Goal: Information Seeking & Learning: Learn about a topic

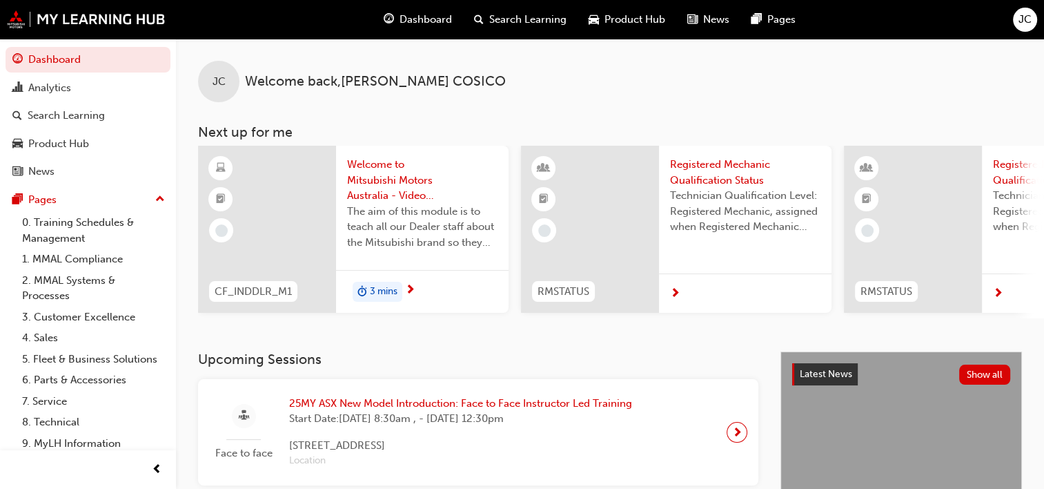
click at [266, 142] on div "JC Welcome back , [PERSON_NAME] Next up for me CF_INDDLR_M1 Welcome to Mitsubis…" at bounding box center [610, 179] width 868 height 280
click at [79, 224] on link "0. Training Schedules & Management" at bounding box center [94, 230] width 154 height 37
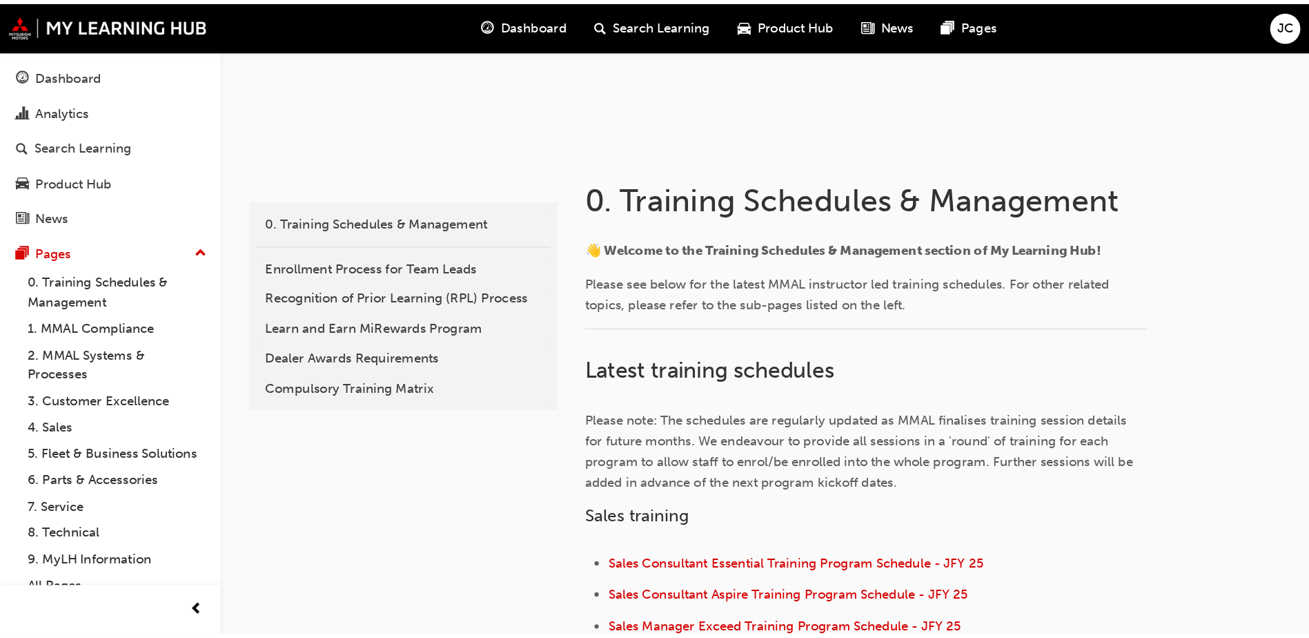
scroll to position [63, 0]
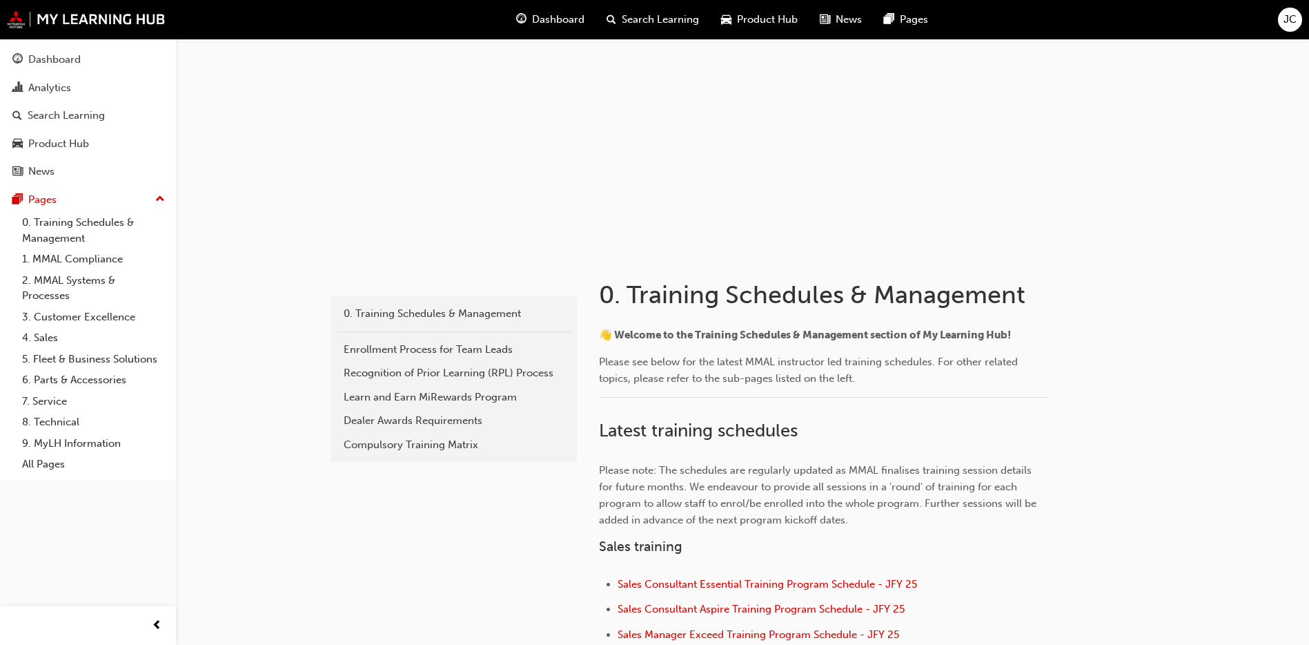
drag, startPoint x: 655, startPoint y: 311, endPoint x: 563, endPoint y: 569, distance: 274.0
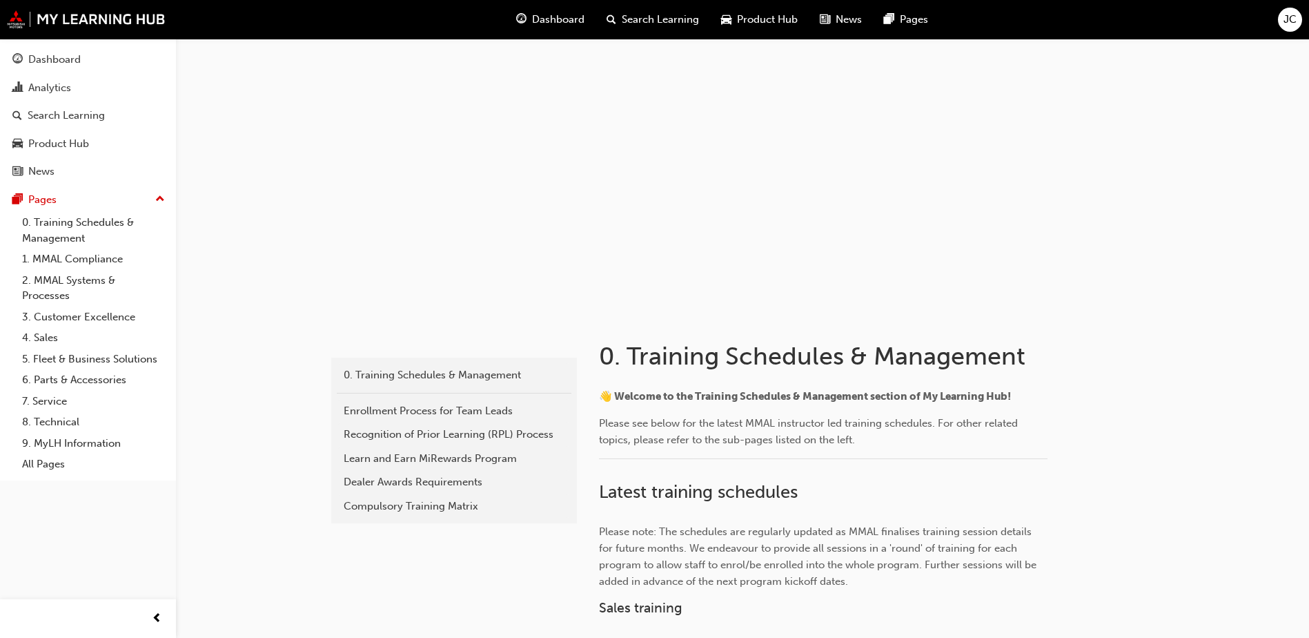
scroll to position [0, 0]
drag, startPoint x: 1318, startPoint y: 66, endPoint x: 1275, endPoint y: 384, distance: 321.7
drag, startPoint x: 1275, startPoint y: 384, endPoint x: 1155, endPoint y: 229, distance: 196.3
click at [1054, 229] on div at bounding box center [743, 177] width 828 height 276
